Goal: Information Seeking & Learning: Find specific fact

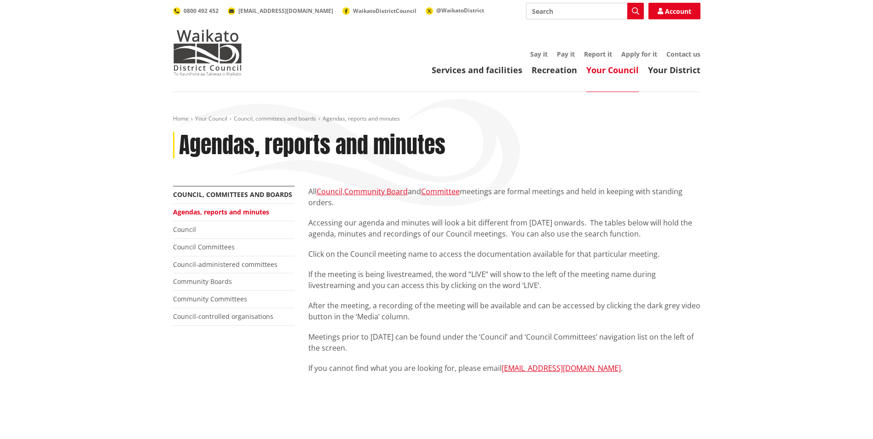
click at [580, 14] on input "Search" at bounding box center [585, 11] width 118 height 17
type input "guest wifi"
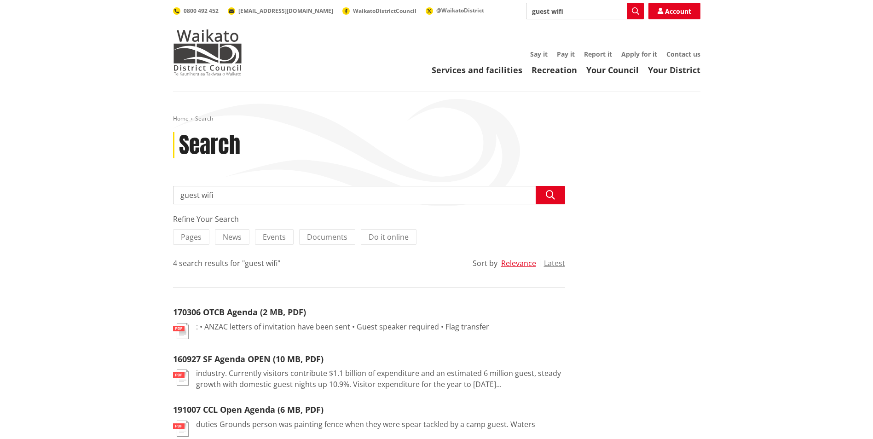
drag, startPoint x: 571, startPoint y: 12, endPoint x: 481, endPoint y: 4, distance: 91.1
click at [481, 4] on div "Search guest wifi Search Account 0800 492 452 info@waidc.govt.nz WaikatoDistric…" at bounding box center [437, 11] width 528 height 17
type input "i"
type input "wifi code"
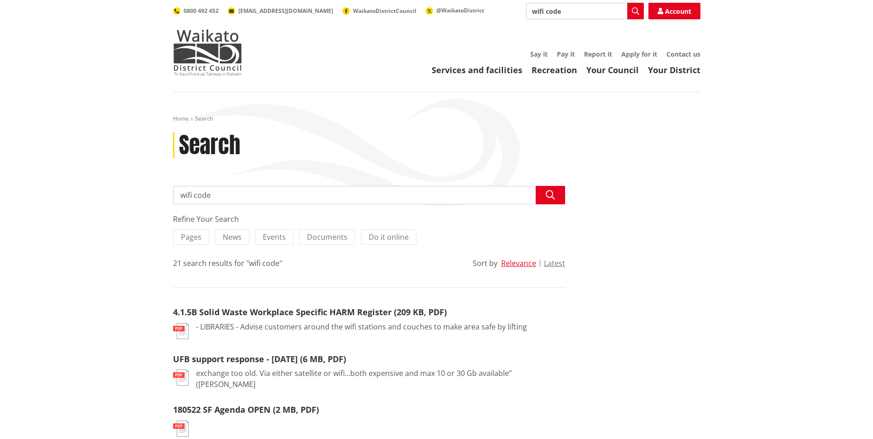
drag, startPoint x: 580, startPoint y: 12, endPoint x: 482, endPoint y: 6, distance: 97.8
click at [482, 6] on div "Search wifi code Search Account 0800 492 452 info@waidc.govt.nz WaikatoDistrict…" at bounding box center [437, 11] width 528 height 17
type input "code for wifi"
